Goal: Transaction & Acquisition: Purchase product/service

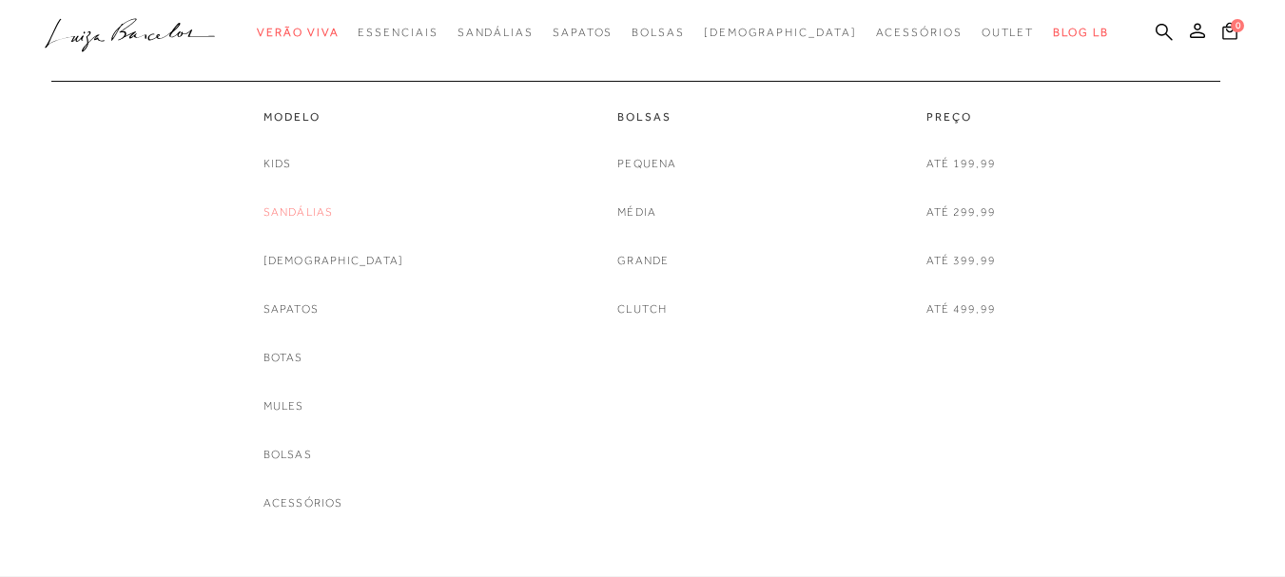
click at [329, 204] on link "Sandálias" at bounding box center [298, 213] width 70 height 20
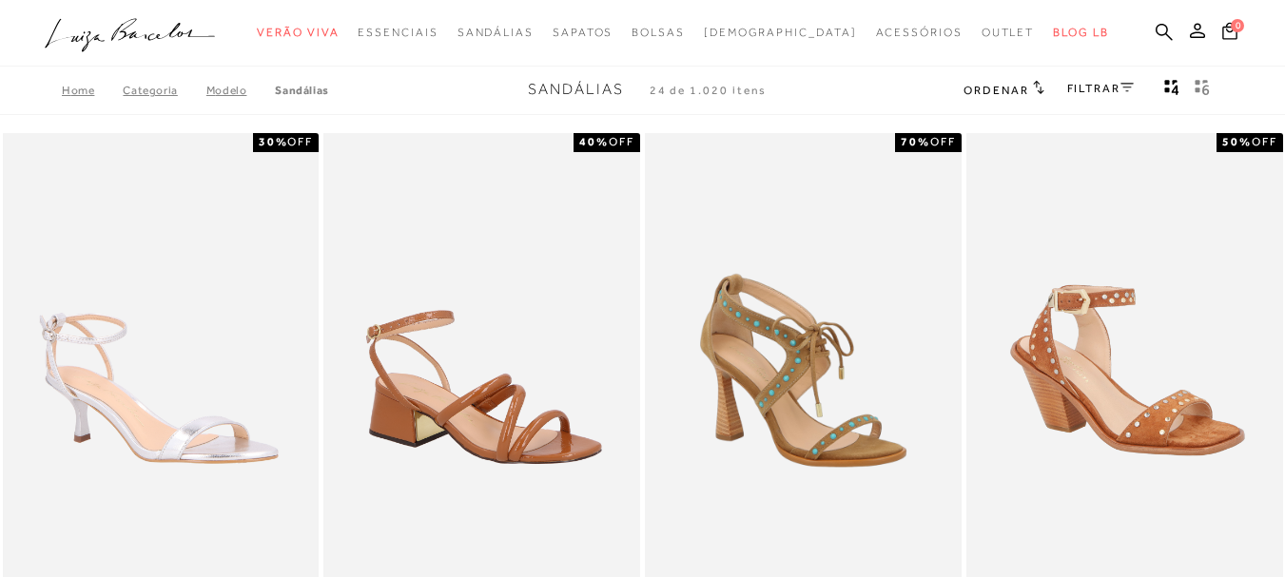
click at [1027, 89] on h2 "Ordenar" at bounding box center [1003, 89] width 80 height 19
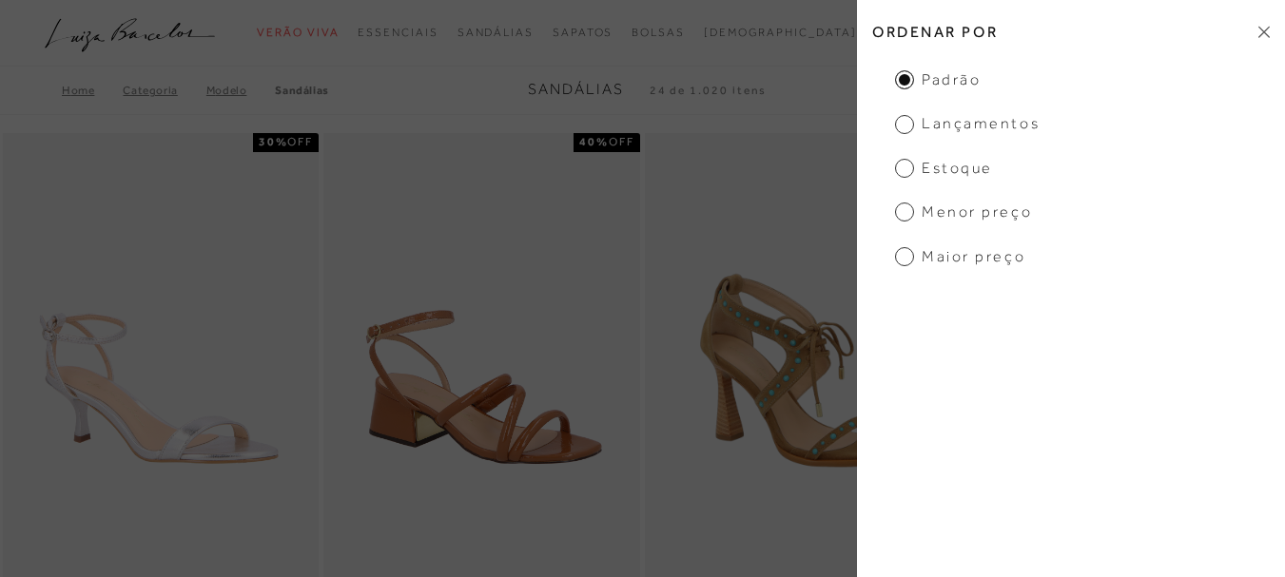
click at [897, 208] on span "Menor preço" at bounding box center [963, 212] width 137 height 21
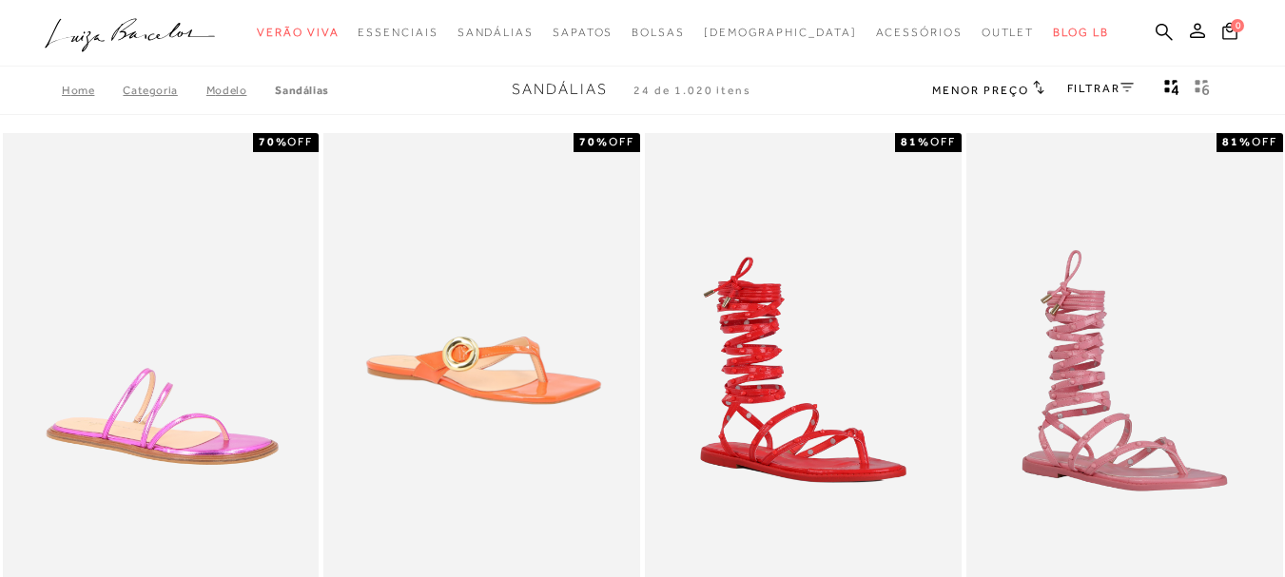
click at [1106, 86] on link "FILTRAR" at bounding box center [1100, 88] width 67 height 13
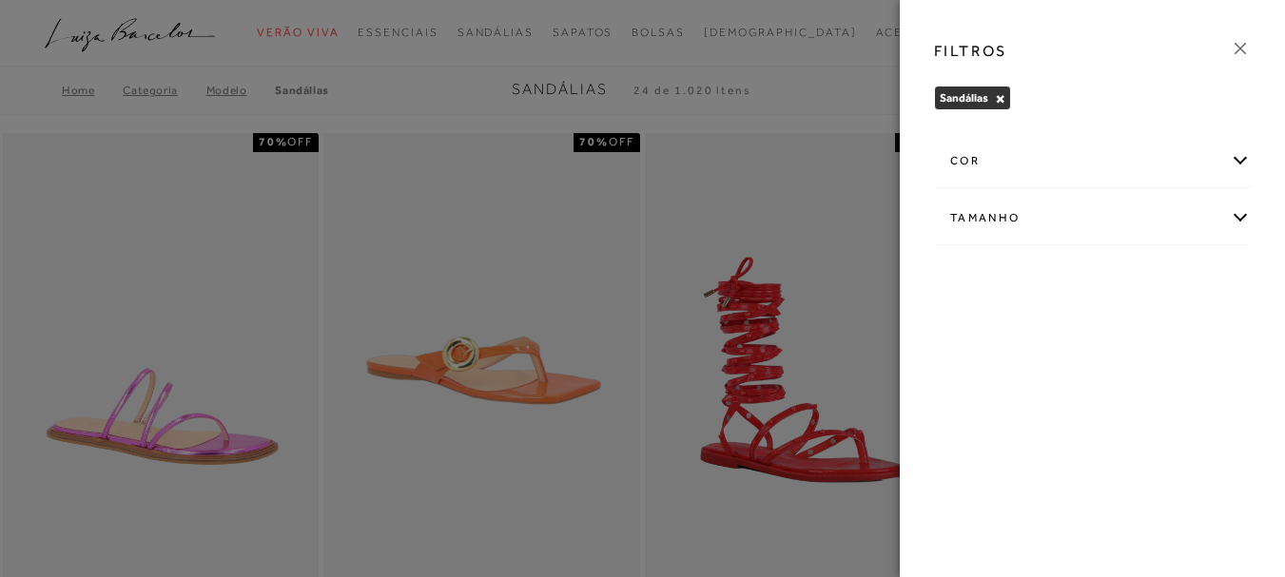
click at [1026, 212] on div "Tamanho" at bounding box center [1092, 218] width 315 height 50
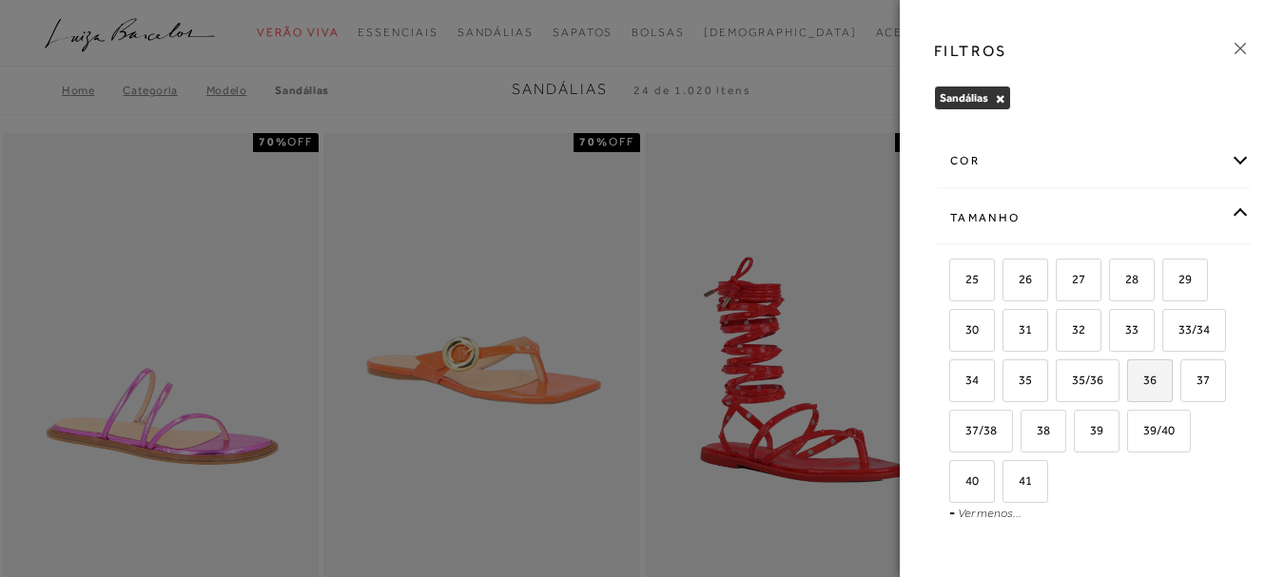
click at [1129, 387] on span "36" at bounding box center [1143, 380] width 28 height 14
click at [1124, 393] on input "36" at bounding box center [1133, 383] width 19 height 19
checkbox input "true"
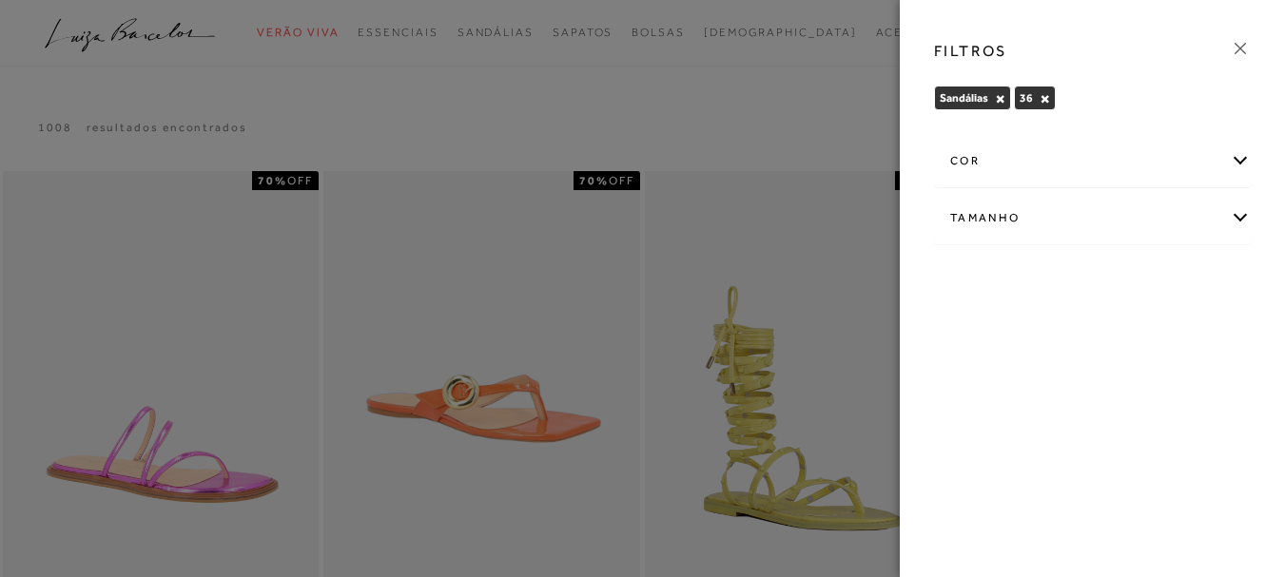
click at [1241, 49] on icon at bounding box center [1240, 48] width 21 height 21
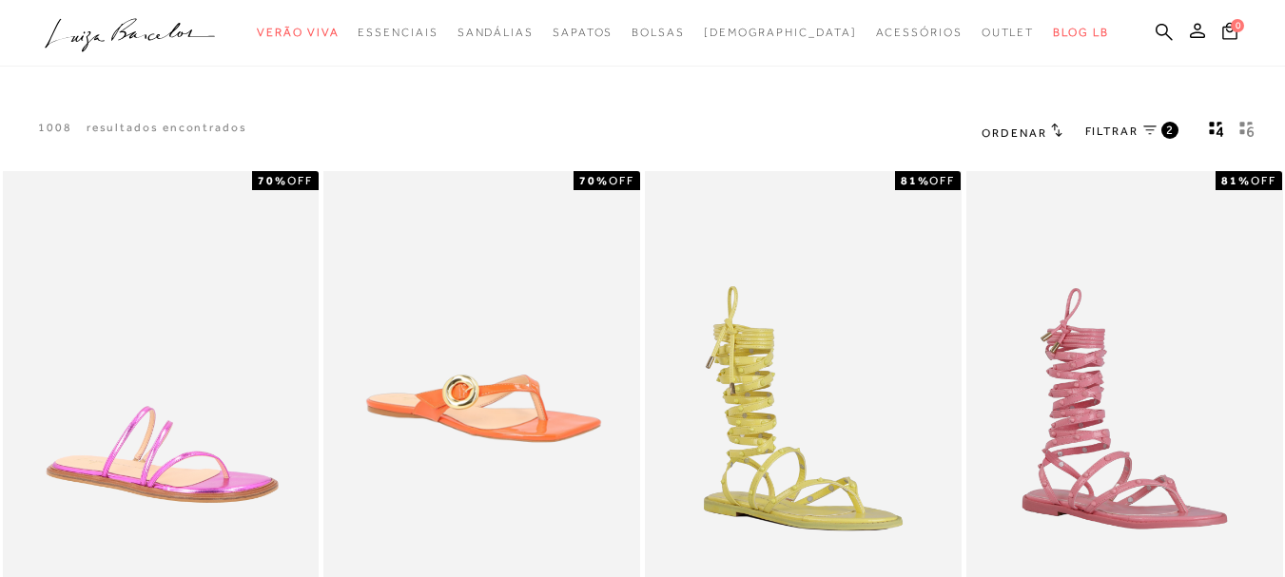
click at [1021, 142] on h2 "Ordenar" at bounding box center [1022, 132] width 80 height 19
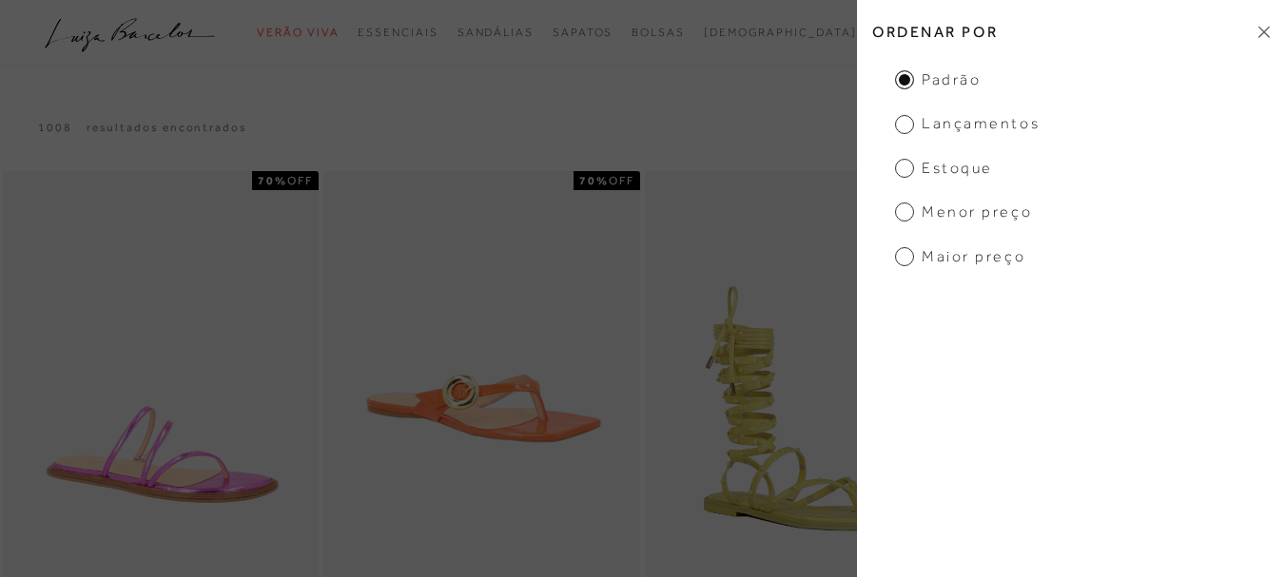
click at [941, 217] on span "Menor Preço" at bounding box center [963, 212] width 137 height 21
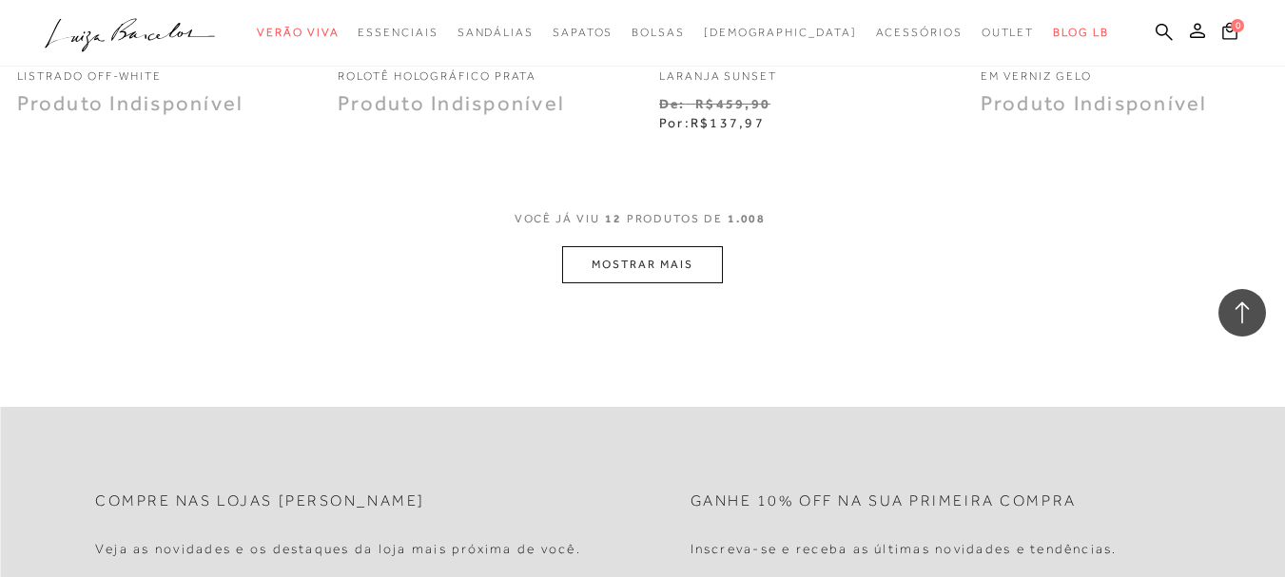
scroll to position [1858, 0]
click at [645, 263] on button "MOSTRAR MAIS" at bounding box center [642, 263] width 160 height 37
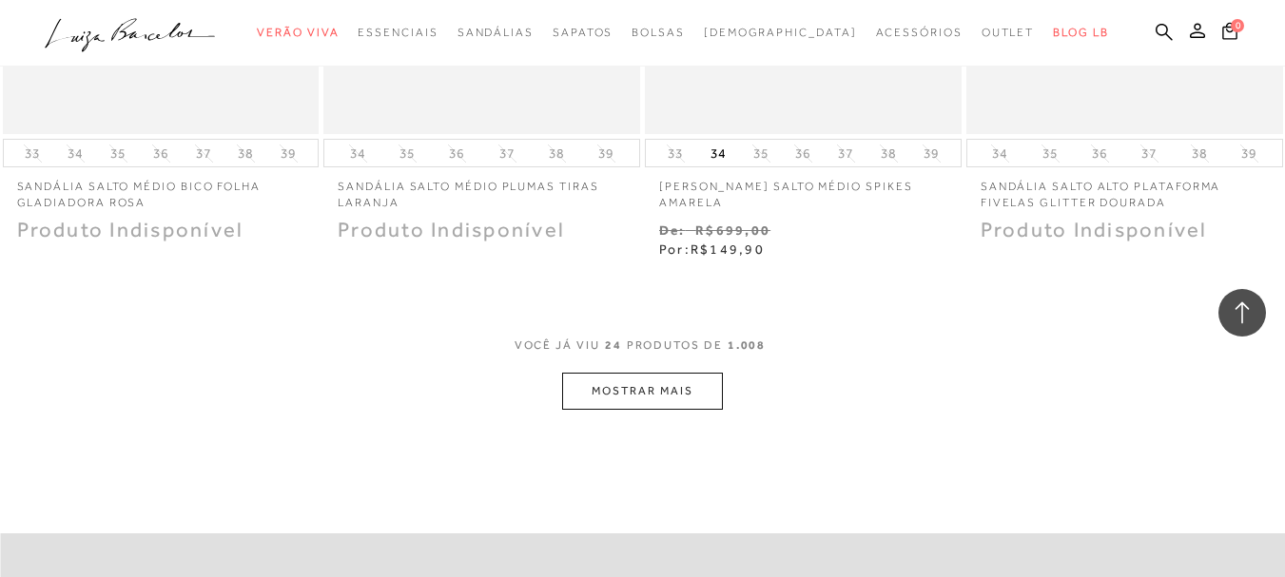
scroll to position [3570, 0]
click at [679, 372] on button "MOSTRAR MAIS" at bounding box center [642, 390] width 160 height 37
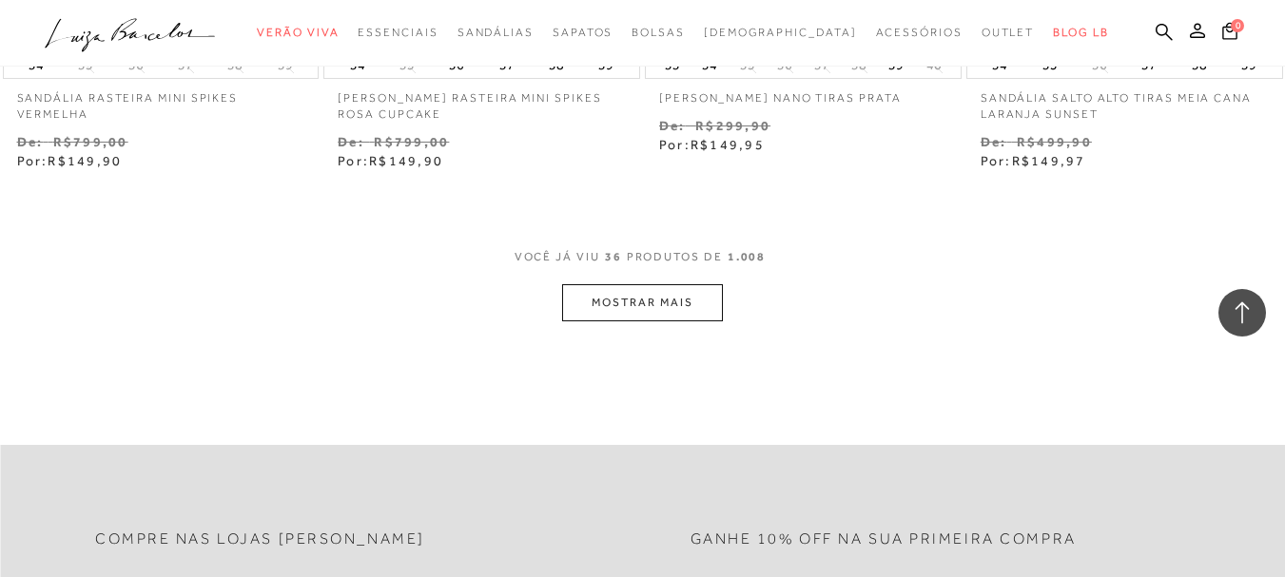
scroll to position [5509, 0]
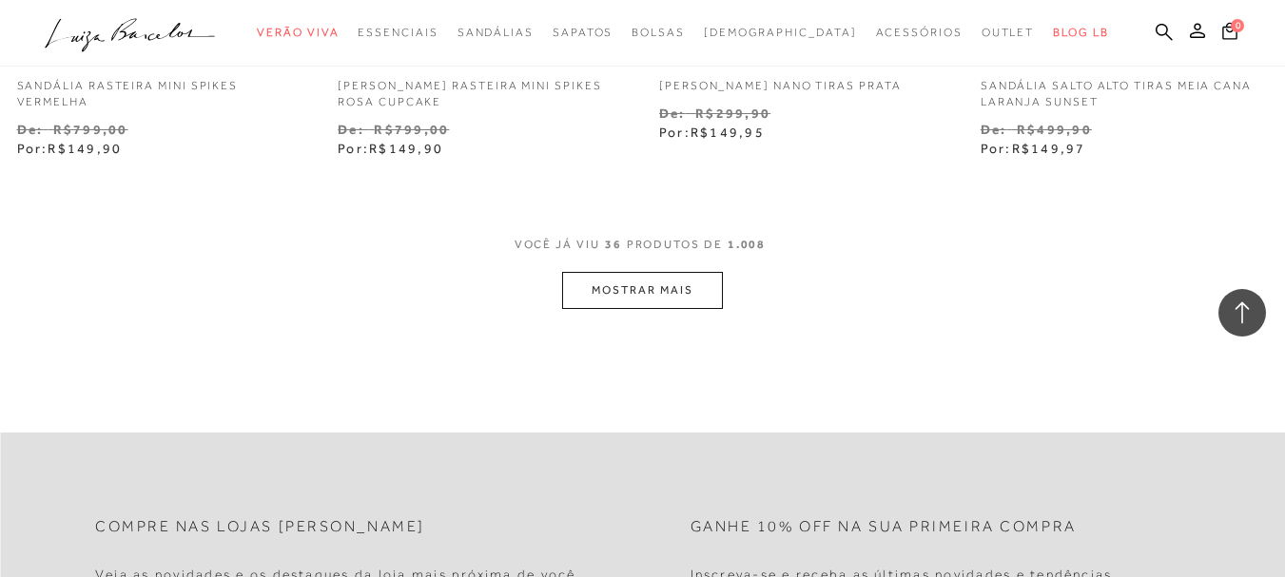
click at [624, 272] on button "MOSTRAR MAIS" at bounding box center [642, 290] width 160 height 37
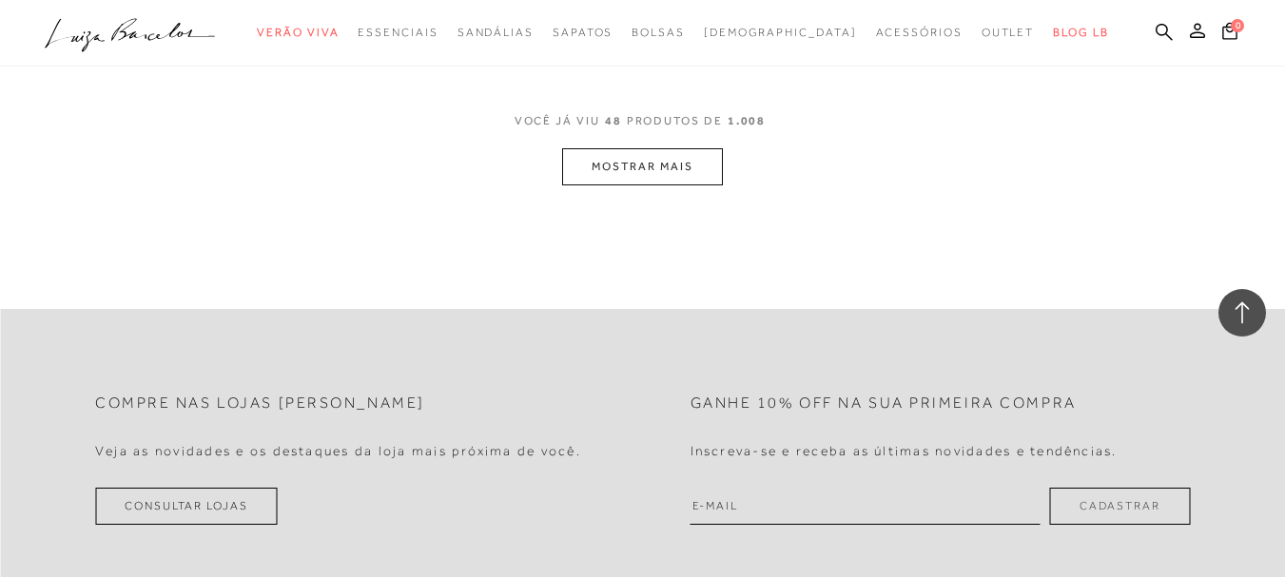
scroll to position [7479, 0]
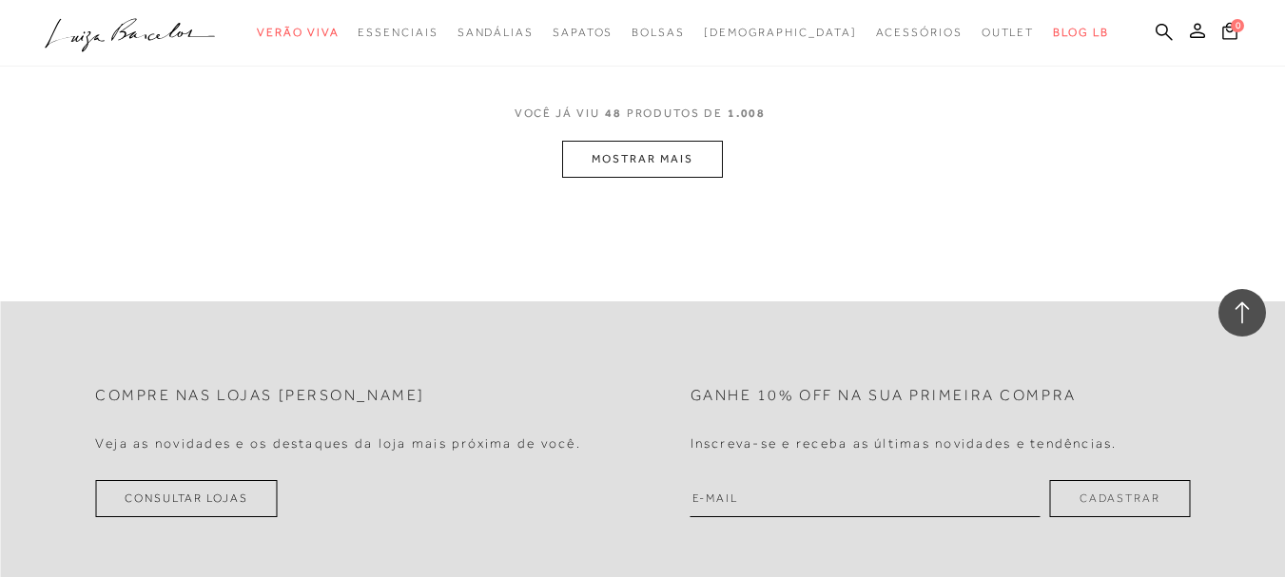
click at [643, 144] on button "MOSTRAR MAIS" at bounding box center [642, 159] width 160 height 37
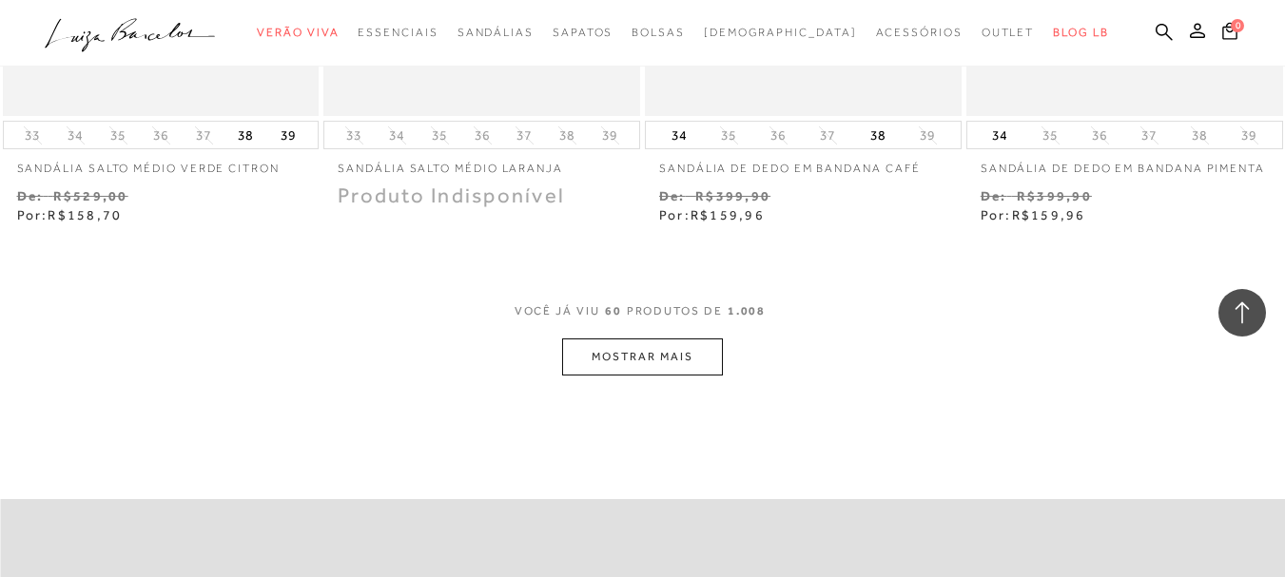
scroll to position [9303, 0]
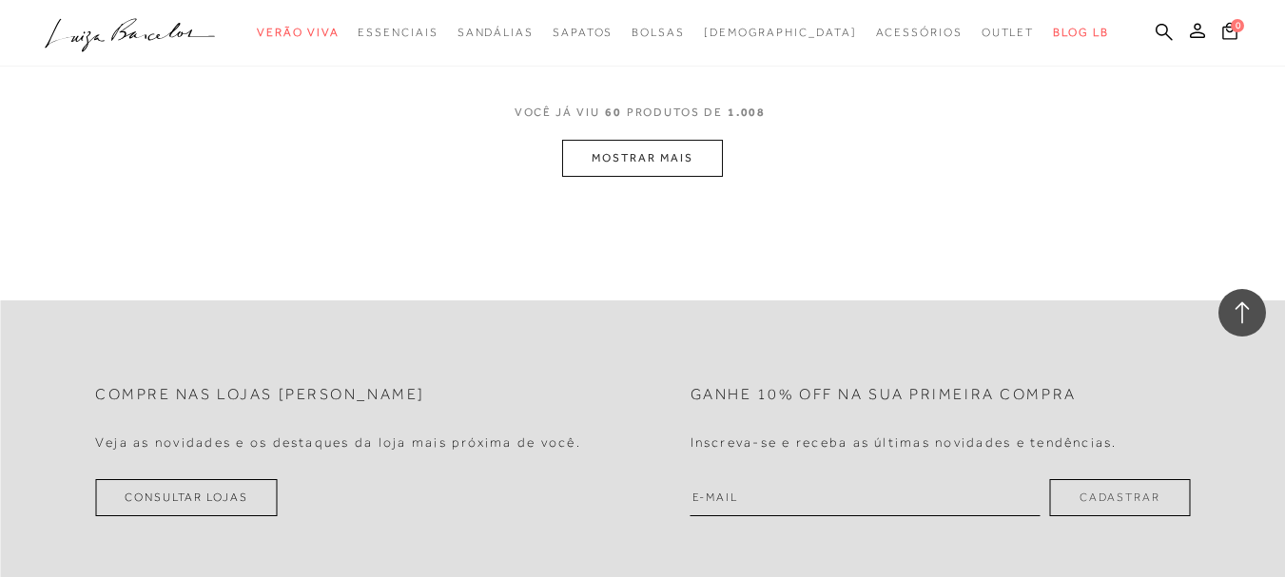
click at [642, 140] on button "MOSTRAR MAIS" at bounding box center [642, 158] width 160 height 37
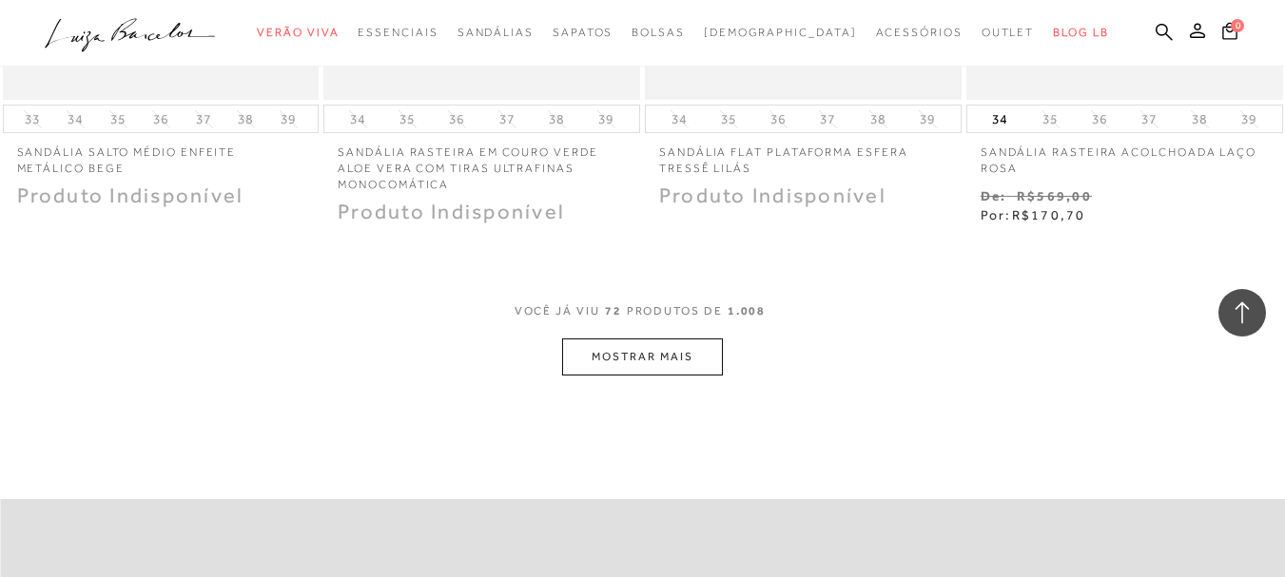
scroll to position [10951, 0]
